Goal: Information Seeking & Learning: Check status

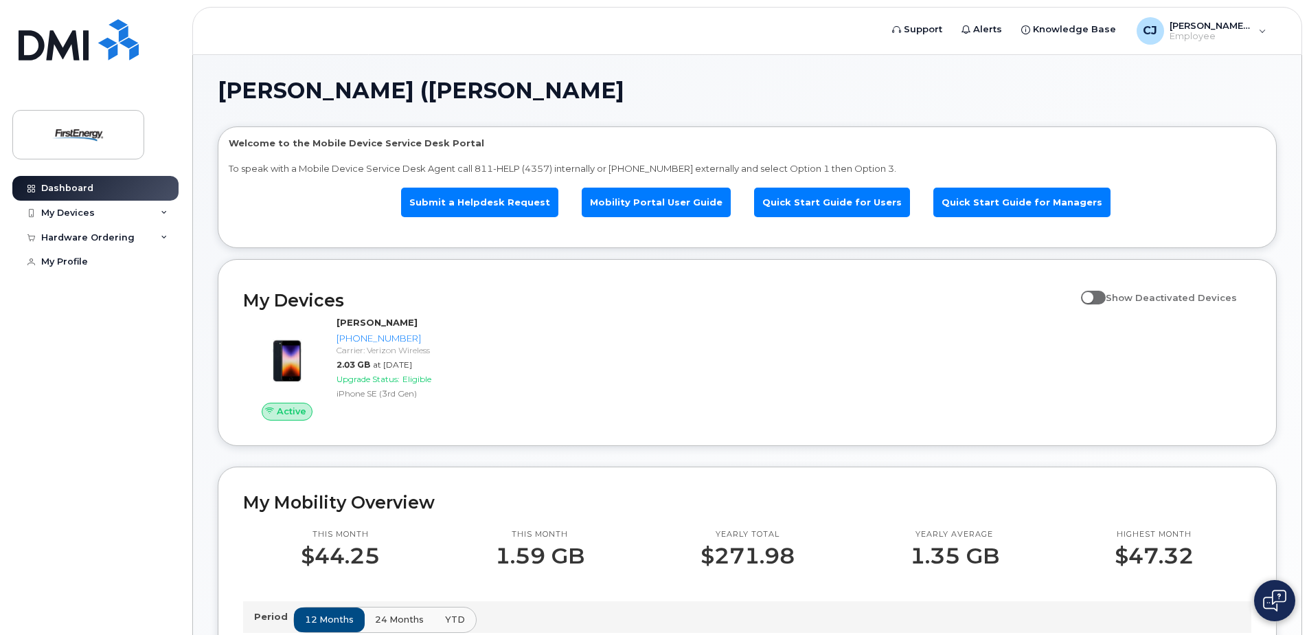
click at [1092, 292] on input "Show Deactivated Devices" at bounding box center [1086, 289] width 11 height 11
click at [1101, 297] on span at bounding box center [1093, 298] width 25 height 14
click at [1092, 295] on input "Show Deactivated Devices" at bounding box center [1086, 289] width 11 height 11
checkbox input "false"
click at [162, 210] on icon at bounding box center [164, 212] width 7 height 7
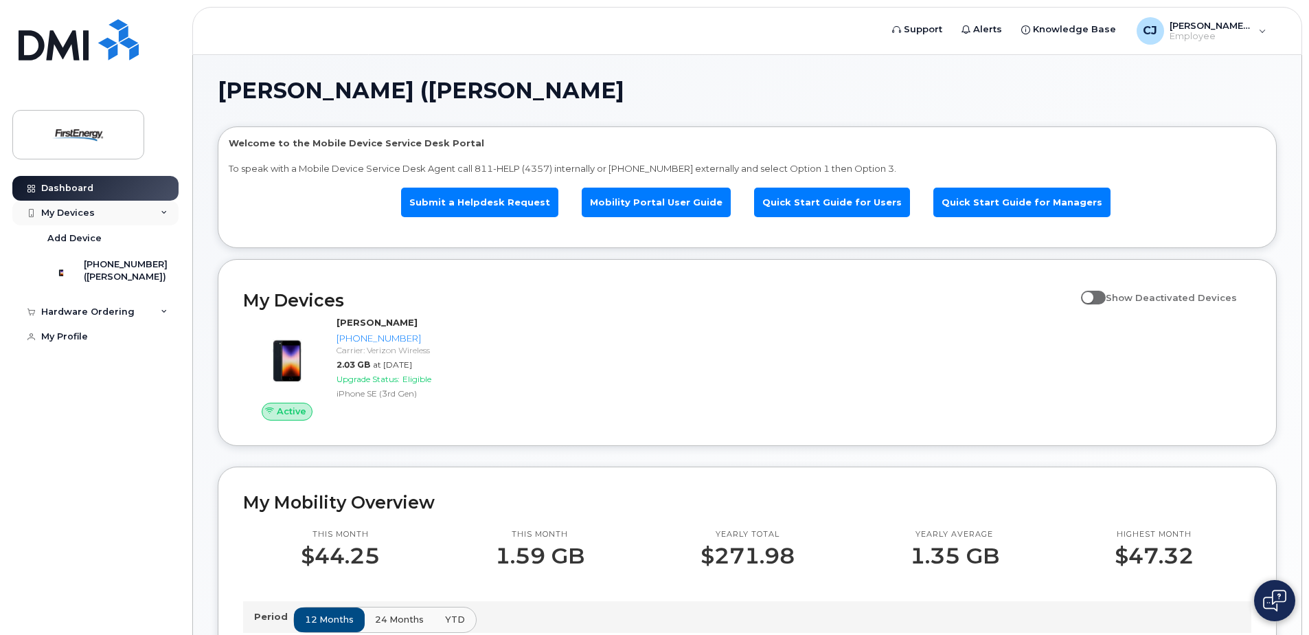
click at [162, 210] on icon at bounding box center [164, 212] width 7 height 7
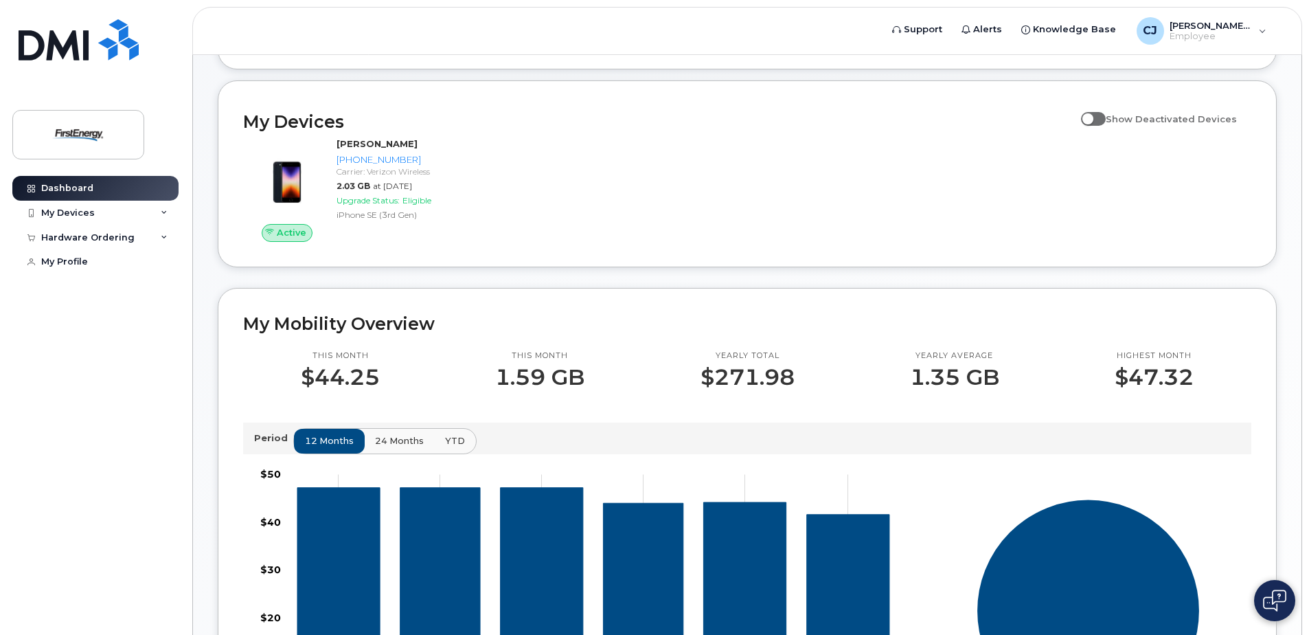
scroll to position [275, 0]
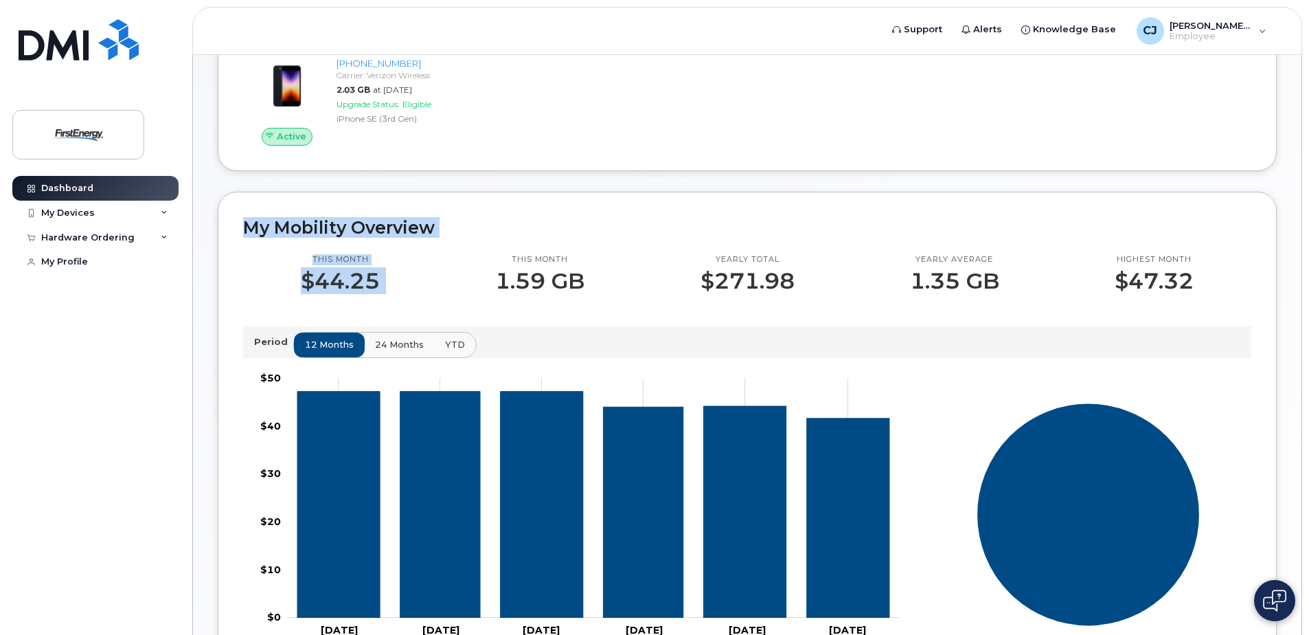
drag, startPoint x: 245, startPoint y: 223, endPoint x: 448, endPoint y: 266, distance: 207.7
click at [448, 266] on div "My Mobility Overview This month $44.25 This month 1.59 GB Yearly total $271.98 …" at bounding box center [747, 448] width 1059 height 512
drag, startPoint x: 448, startPoint y: 266, endPoint x: 387, endPoint y: 184, distance: 102.1
click at [387, 184] on div "[PERSON_NAME] ([PERSON_NAME] Welcome to the Mobile Device Service Desk Portal T…" at bounding box center [747, 360] width 1059 height 1111
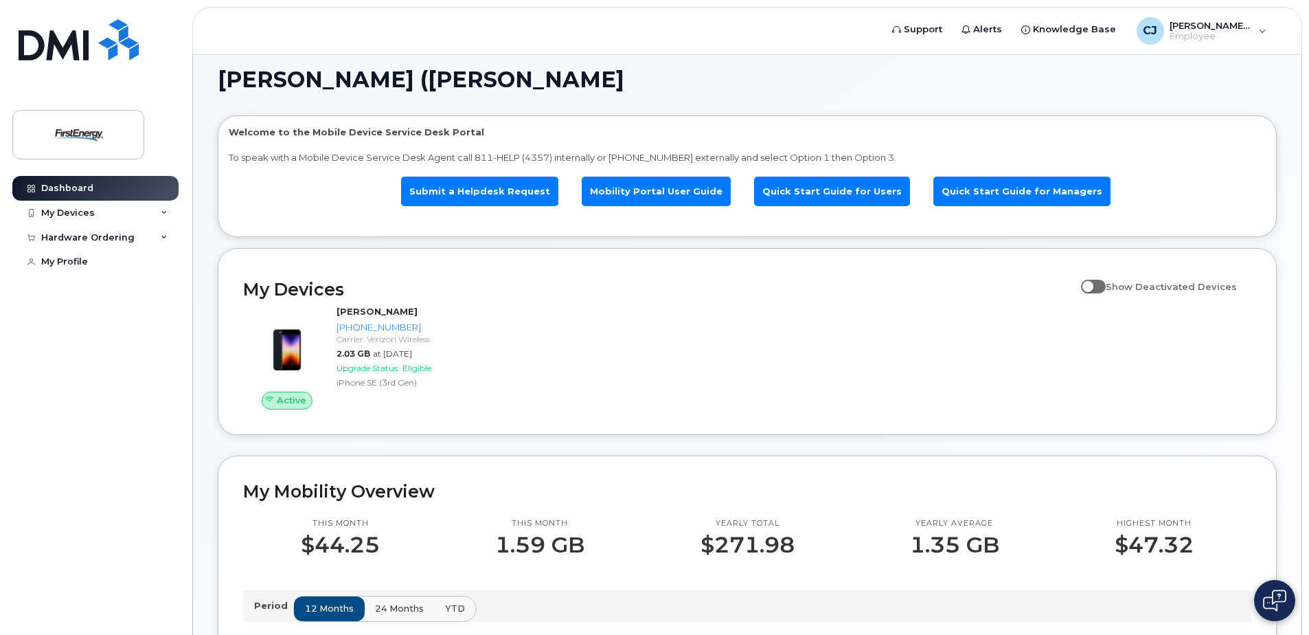
scroll to position [0, 0]
